Goal: Obtain resource: Download file/media

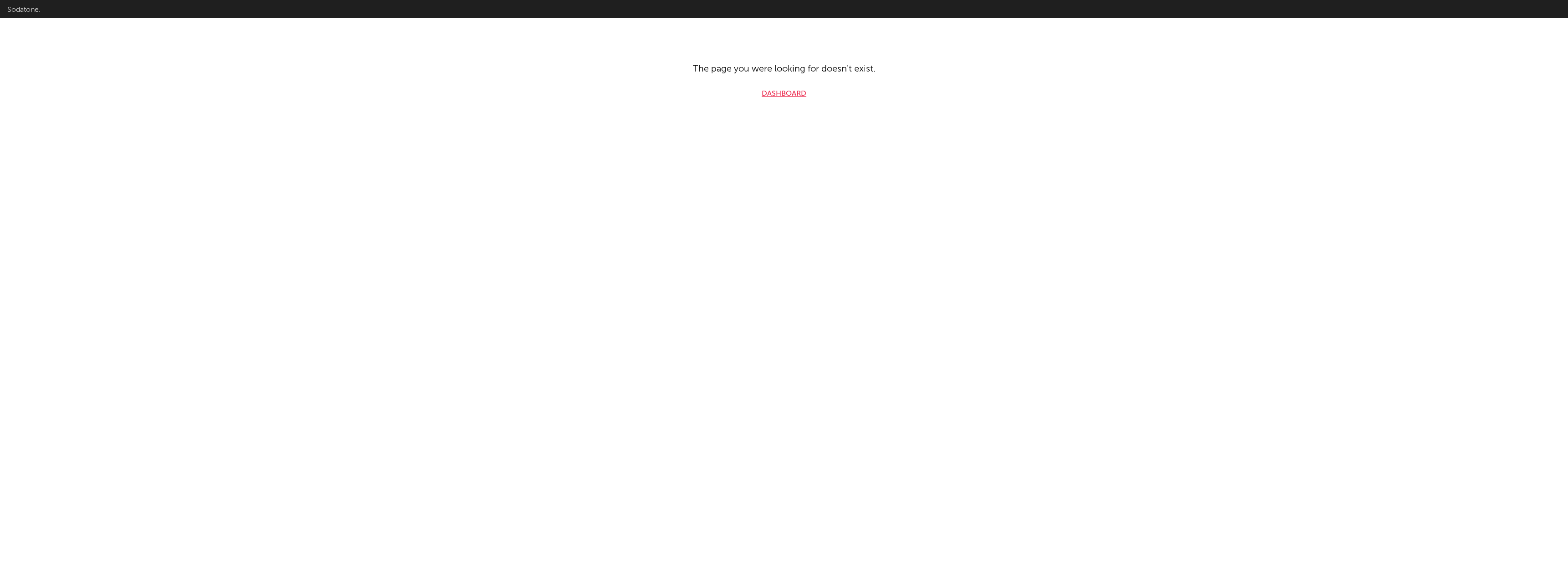
click at [777, 96] on link "Dashboard" at bounding box center [784, 94] width 45 height 11
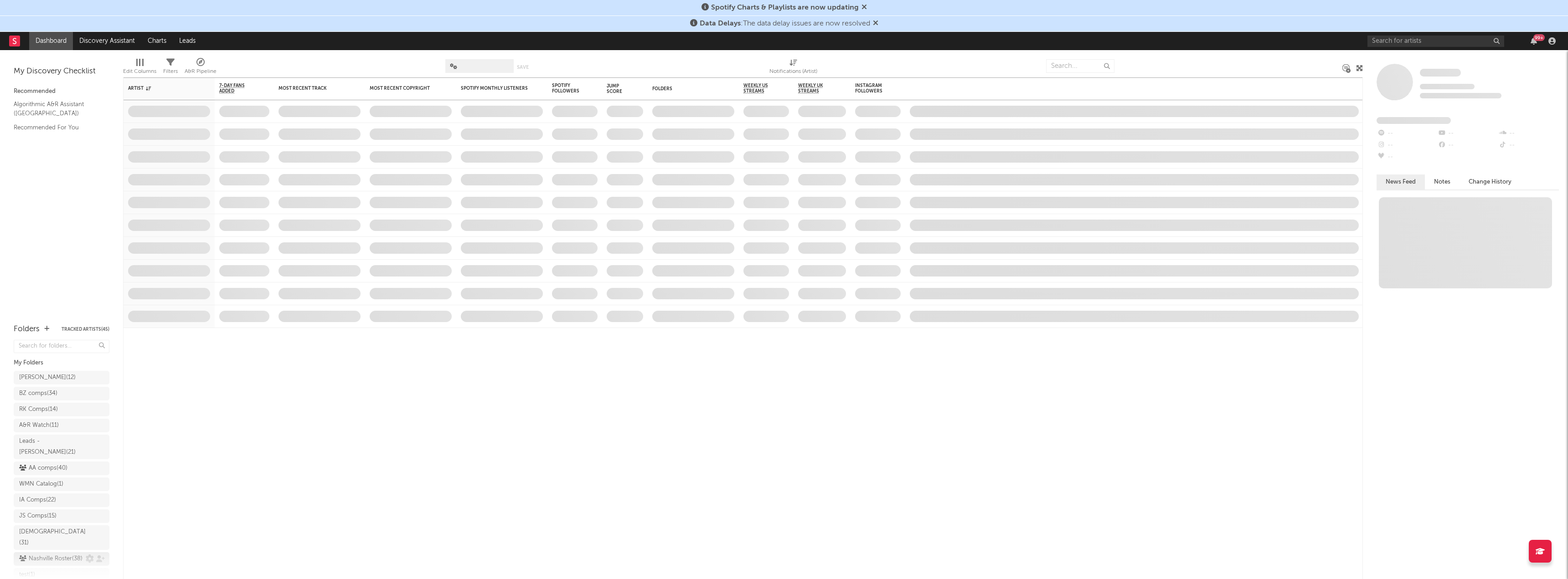
click at [55, 554] on div "Nashville Roster ( 38 )" at bounding box center [51, 559] width 63 height 11
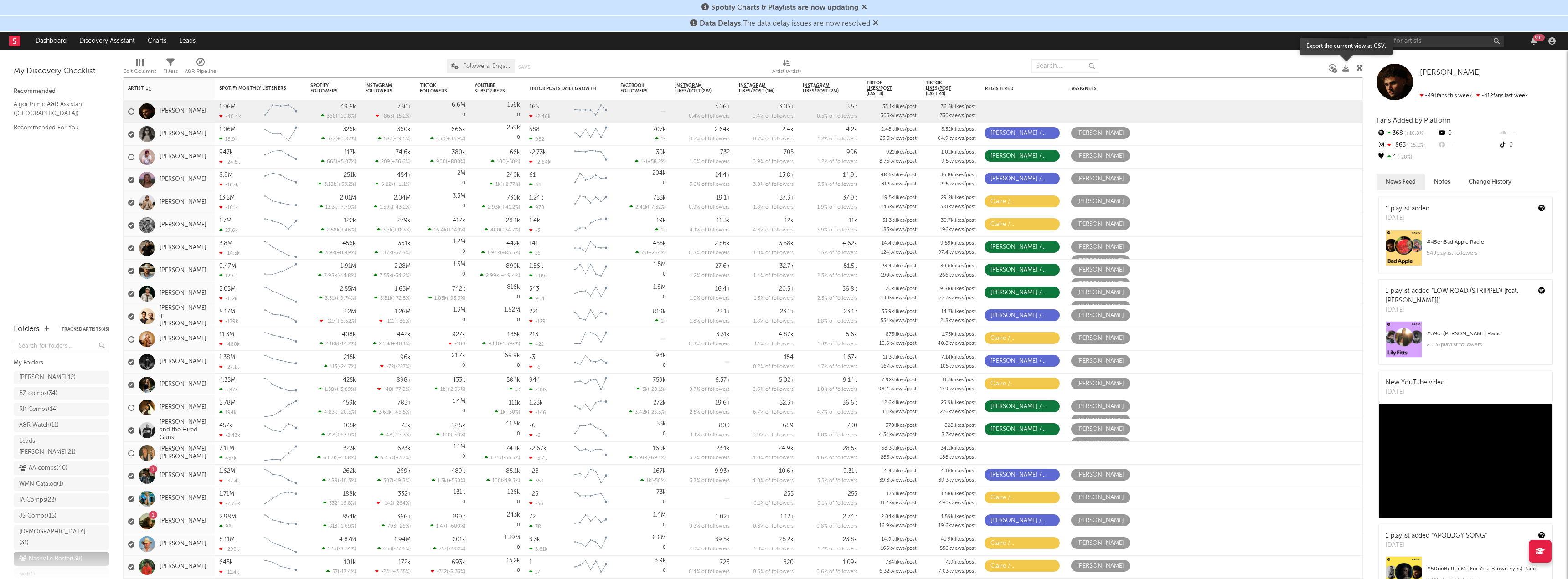
click at [1346, 70] on icon at bounding box center [1346, 68] width 7 height 7
drag, startPoint x: 32, startPoint y: 547, endPoint x: 549, endPoint y: 328, distance: 561.5
click at [32, 551] on div "Riverhouse ( 19 )" at bounding box center [44, 557] width 50 height 11
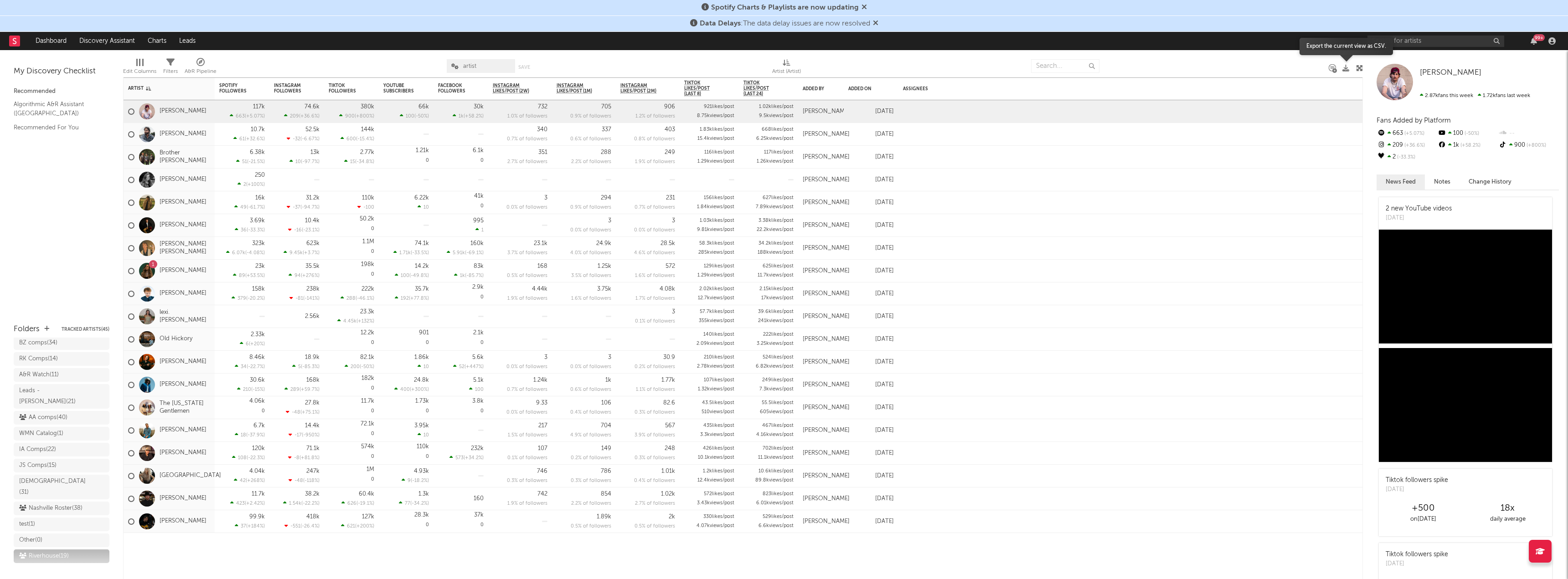
click at [1343, 68] on icon at bounding box center [1346, 68] width 7 height 7
